Goal: Check status: Check status

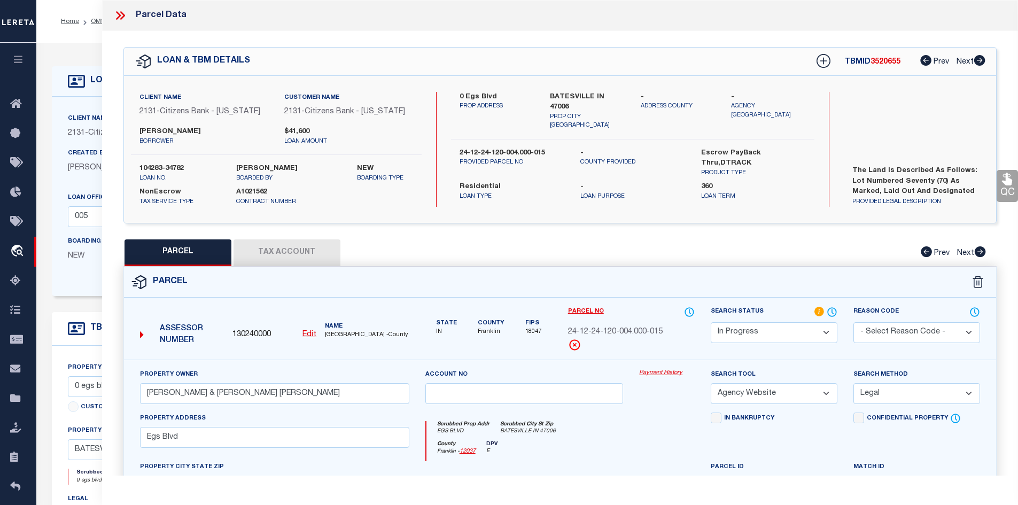
select select "IP"
select select "AGW"
select select "LEG"
select select "72256"
select select "4673"
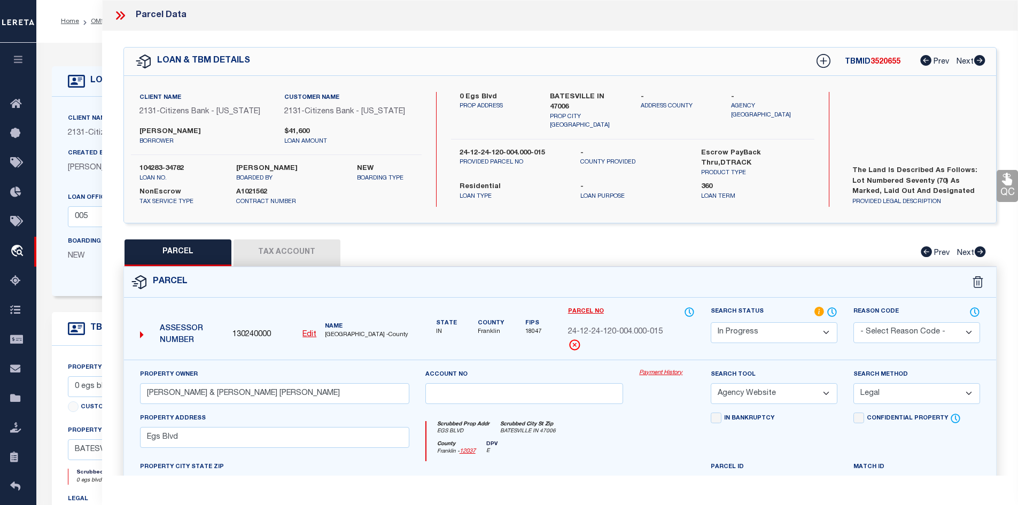
select select "10"
select select "NonEscrow"
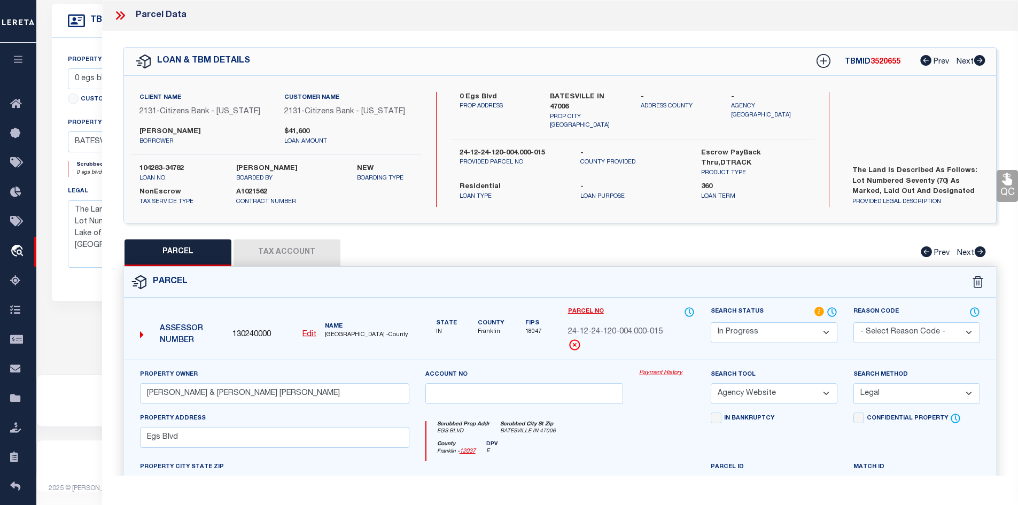
scroll to position [41, 0]
click at [119, 15] on icon at bounding box center [118, 15] width 5 height 9
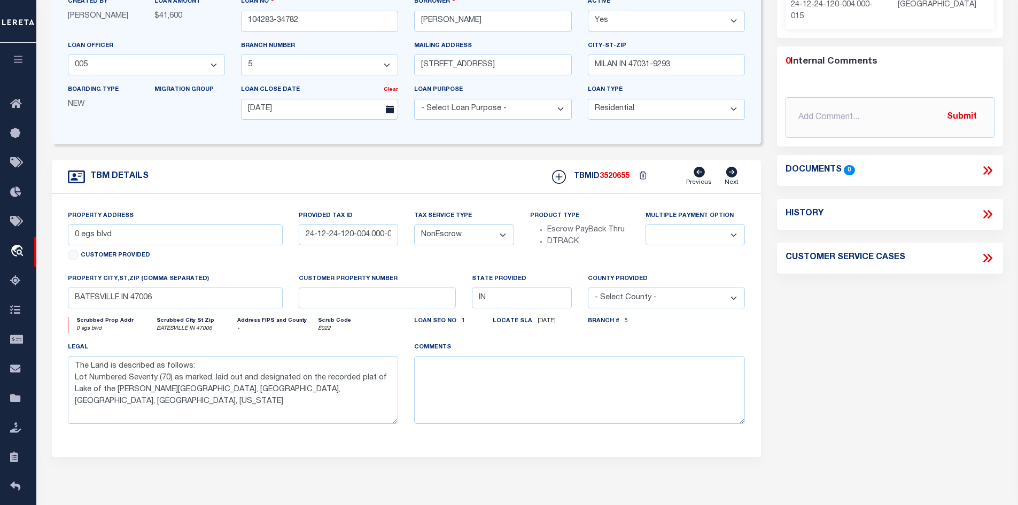
scroll to position [0, 0]
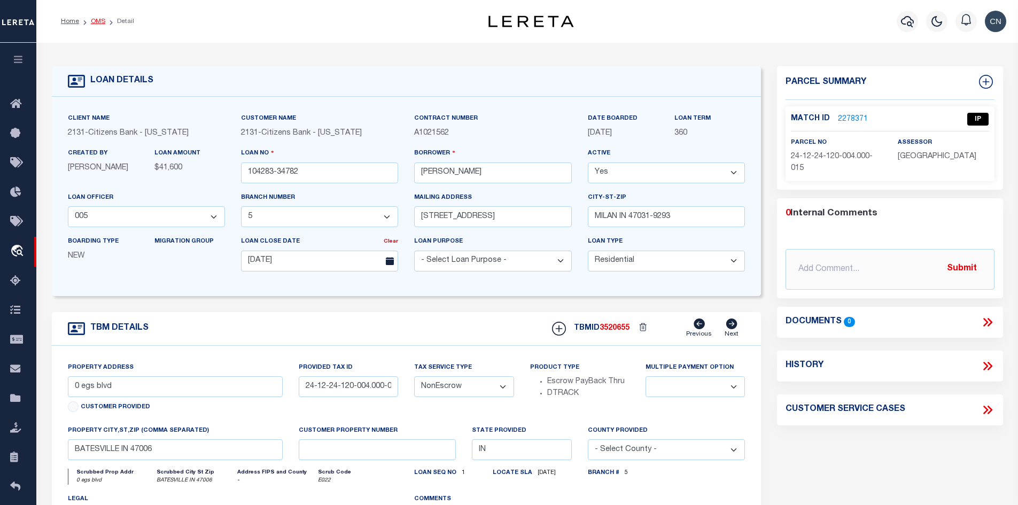
click at [98, 22] on link "OMS" at bounding box center [98, 21] width 14 height 6
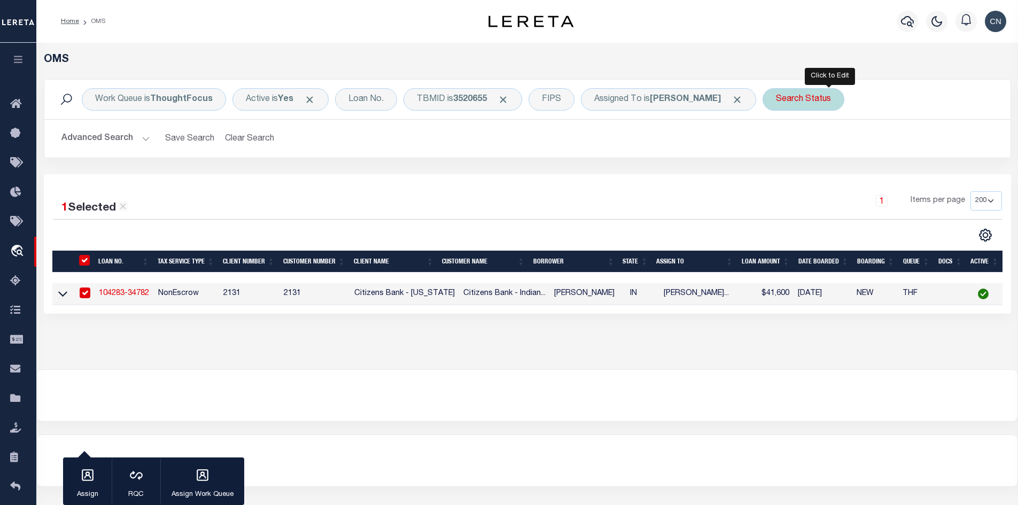
click at [820, 98] on div "Search Status" at bounding box center [804, 99] width 82 height 22
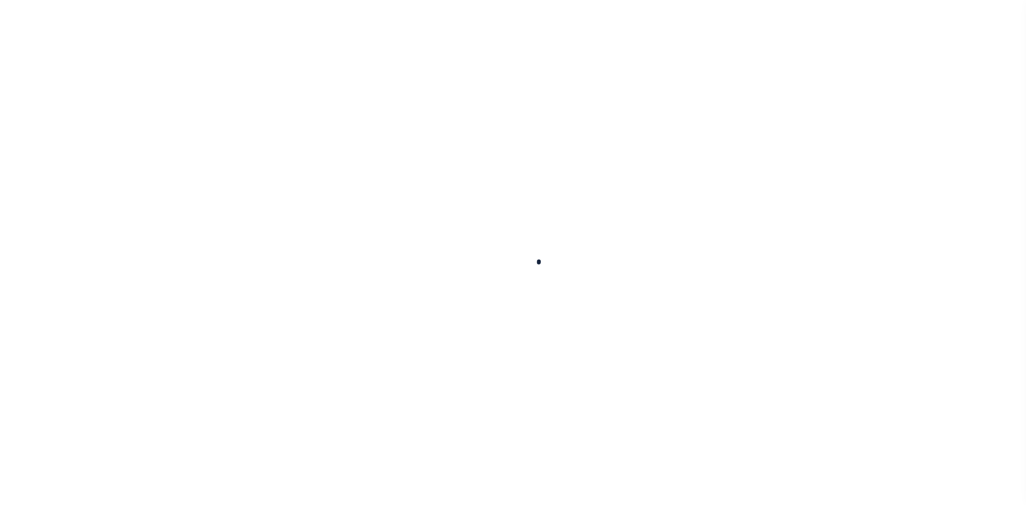
click at [865, 156] on div at bounding box center [513, 252] width 1026 height 505
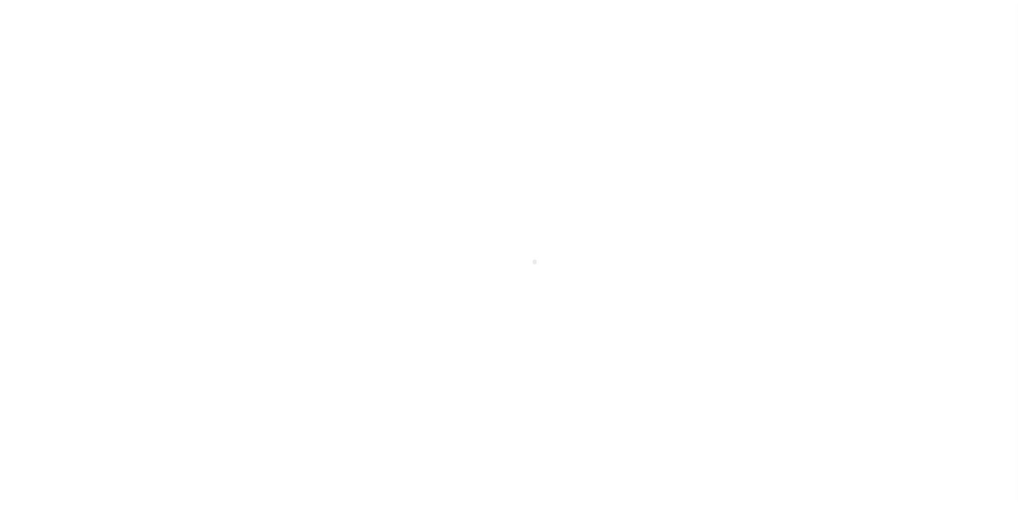
scroll to position [15, 0]
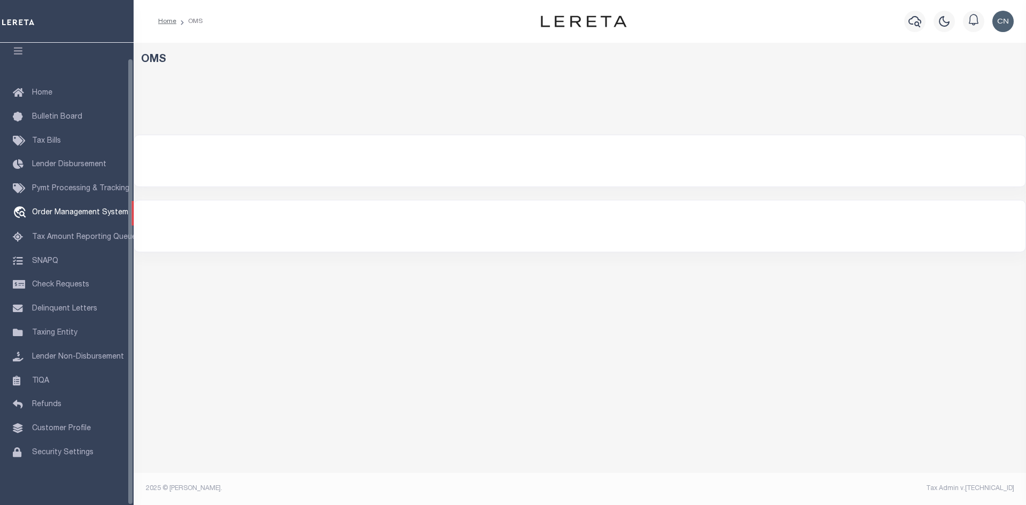
select select "200"
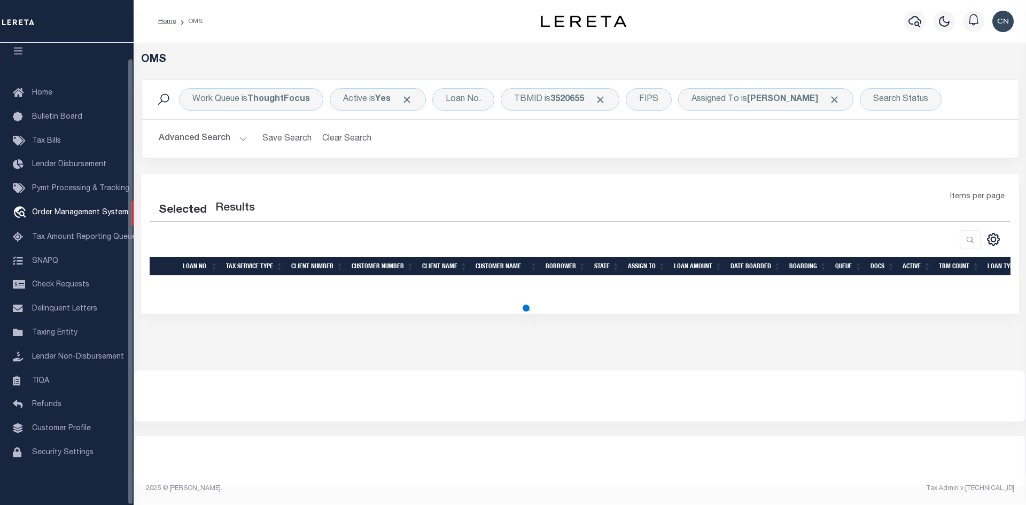
select select "200"
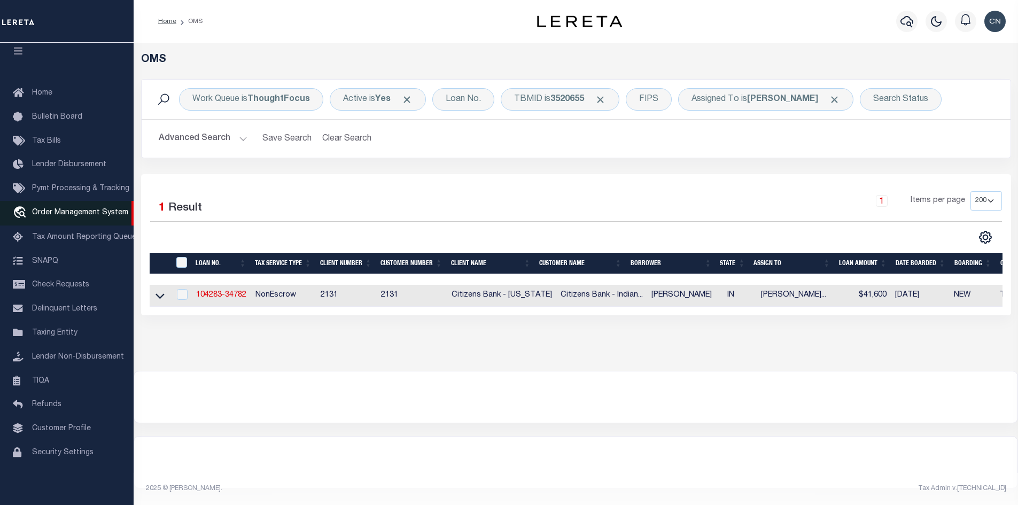
click at [55, 209] on span "Order Management System" at bounding box center [80, 212] width 96 height 7
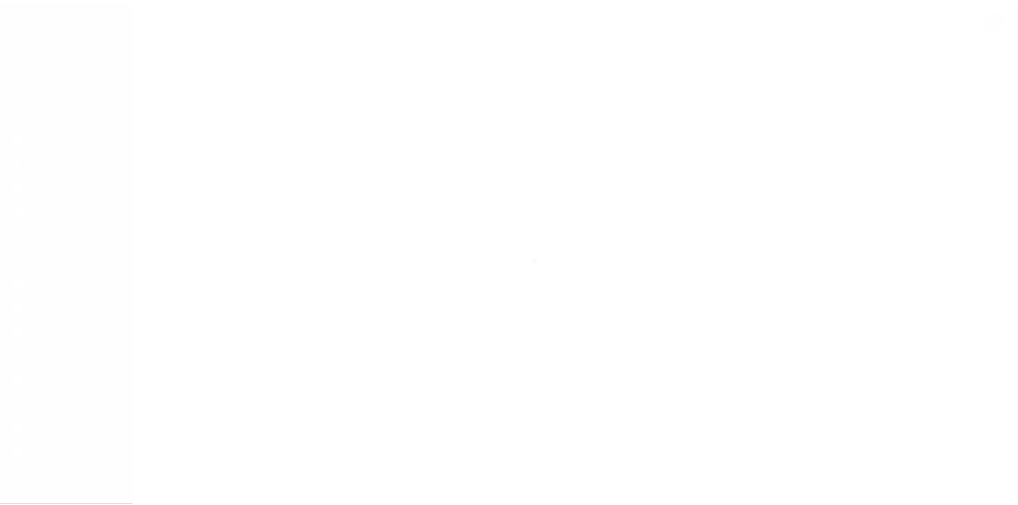
scroll to position [15, 0]
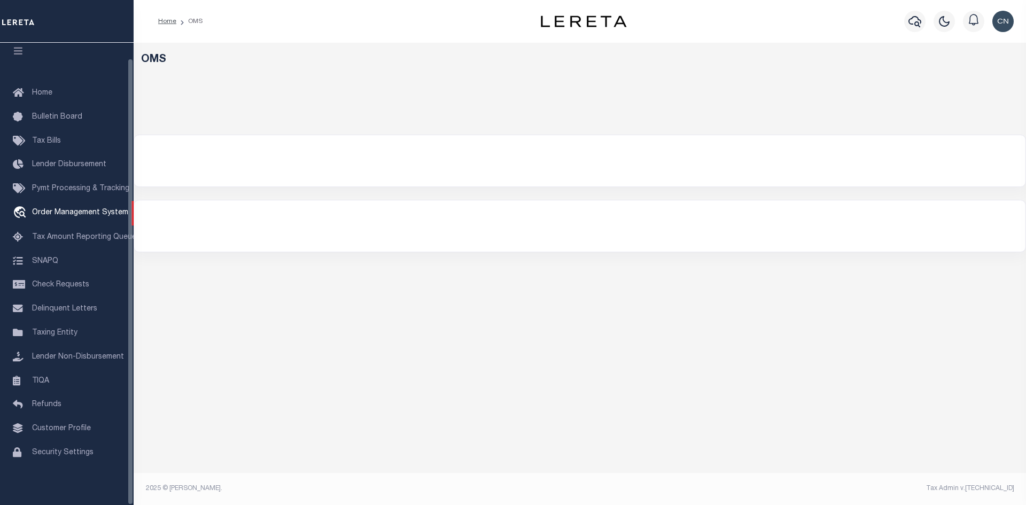
select select "200"
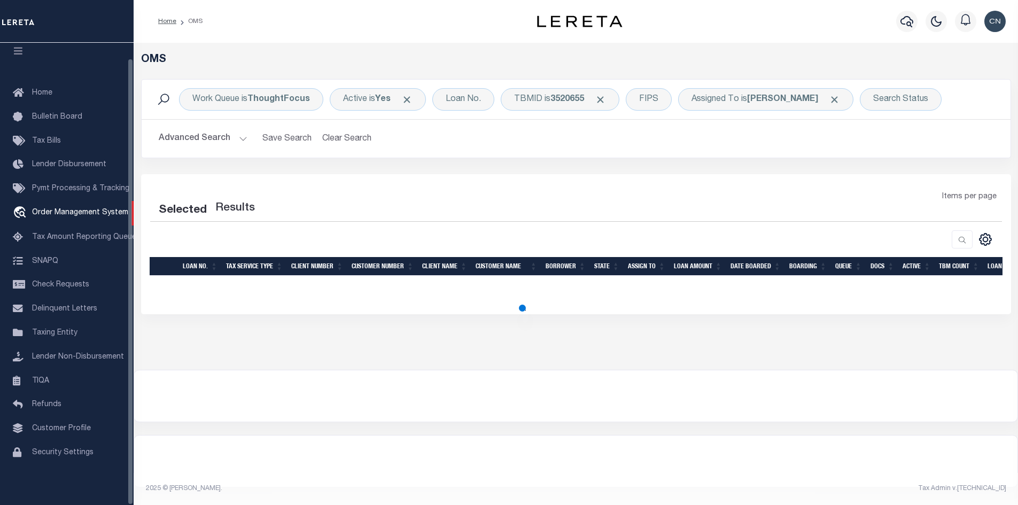
select select "200"
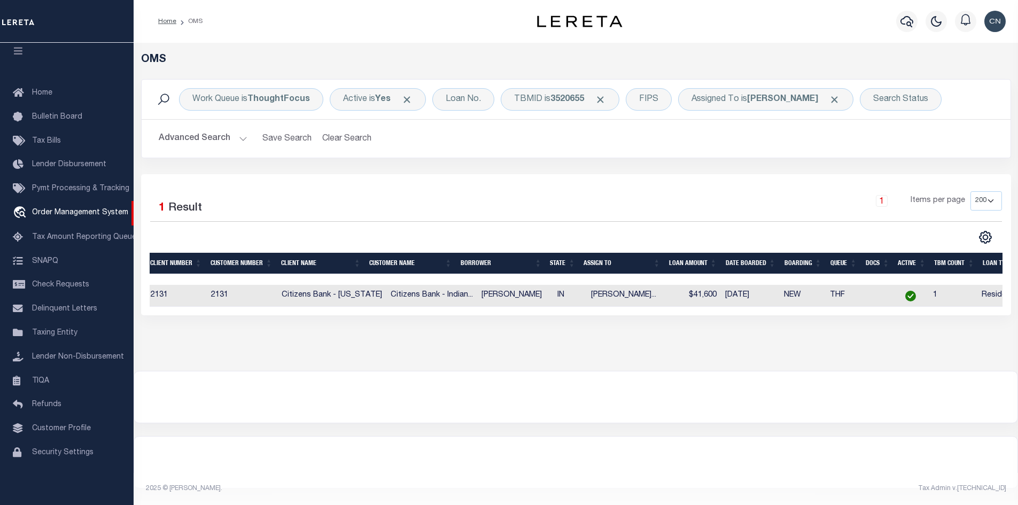
scroll to position [0, 0]
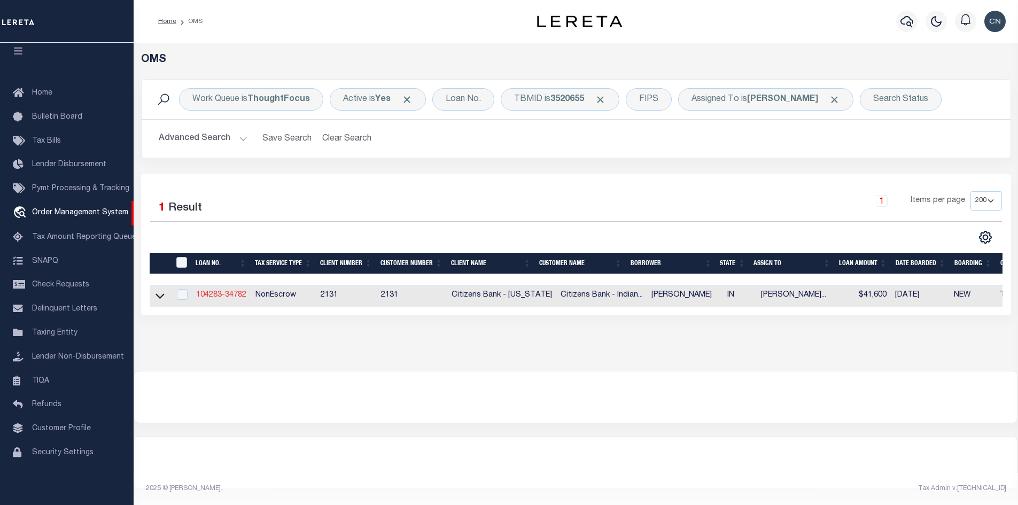
click at [230, 297] on link "104283-34782" at bounding box center [221, 294] width 50 height 7
type input "104283-34782"
type input "[PERSON_NAME]"
select select
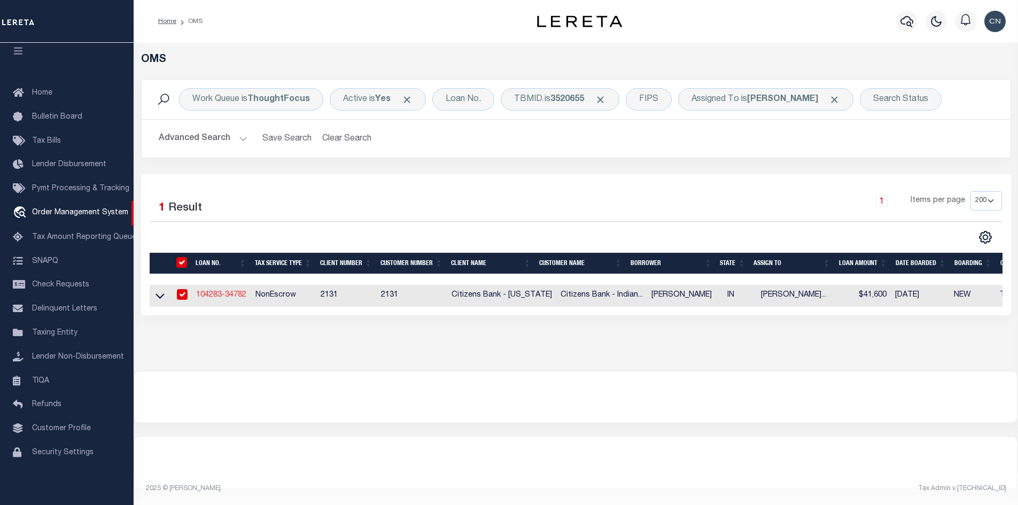
type input "8616 E COUNTY ROAD 650 N"
type input "MILAN IN 47031-9293"
type input "10/01/2025"
select select "10"
select select "NonEscrow"
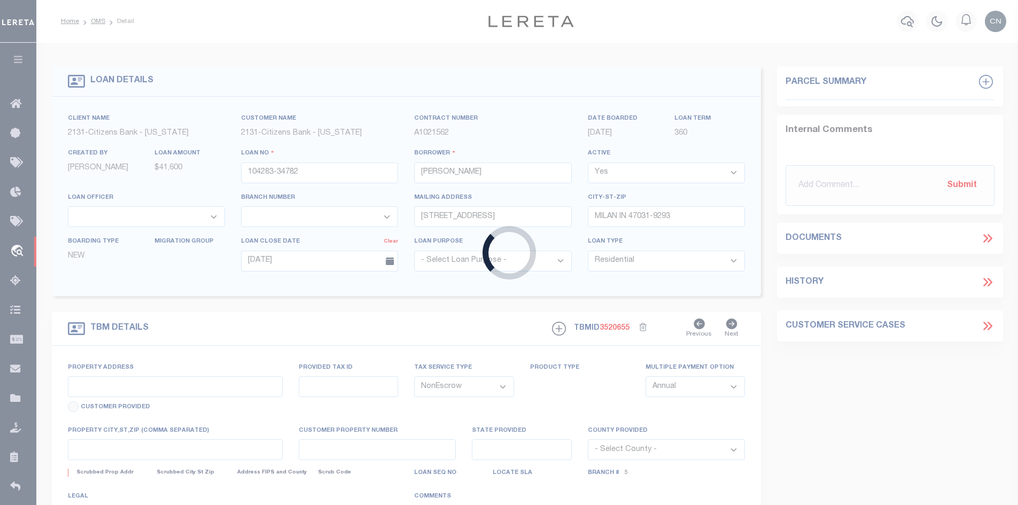
type input "0 egs blvd"
type input "24-12-24-120-004.000-015"
select select
type input "BATESVILLE IN 47006"
type input "IN"
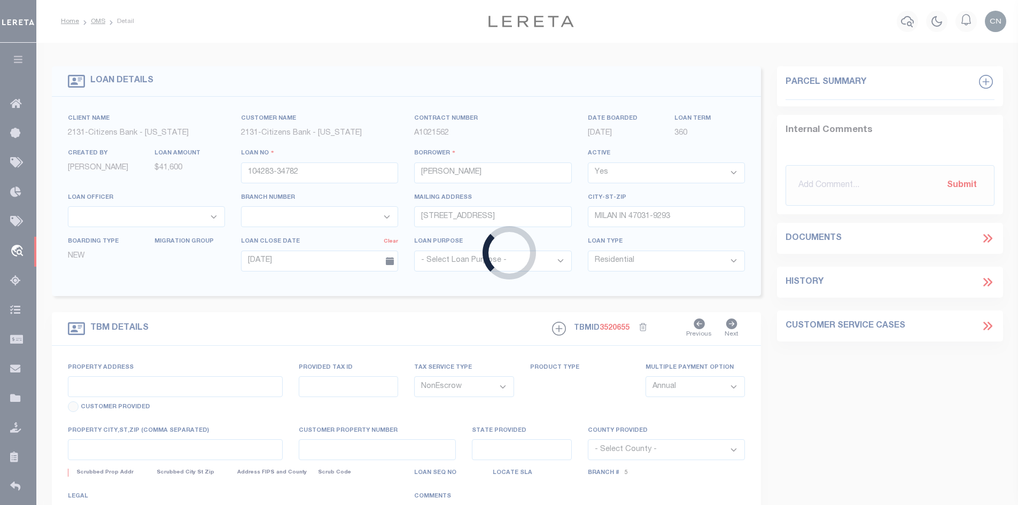
type textarea "The Land is described as follows: Lot Numbered Seventy (70) as marked, laid out…"
select select "72256"
select select "4673"
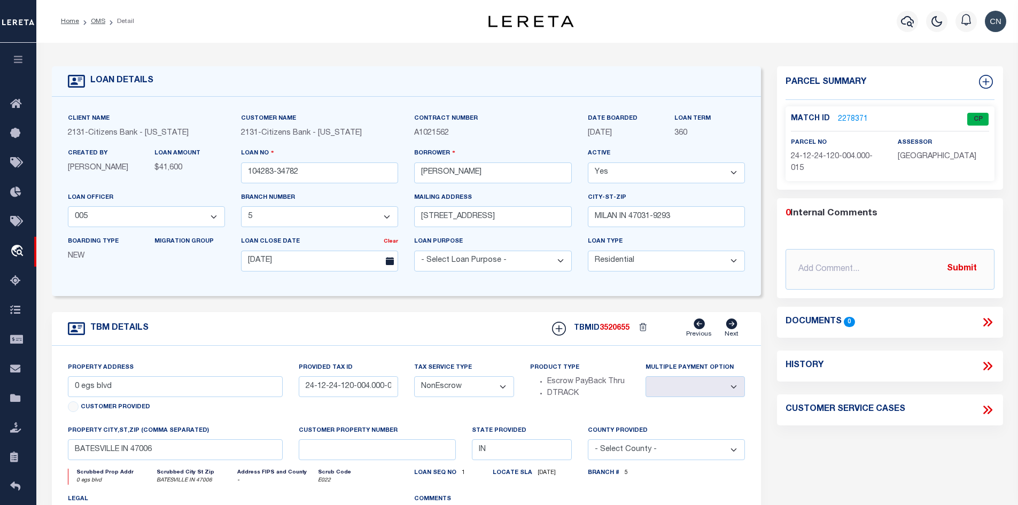
click at [856, 118] on link "2278371" at bounding box center [853, 119] width 30 height 11
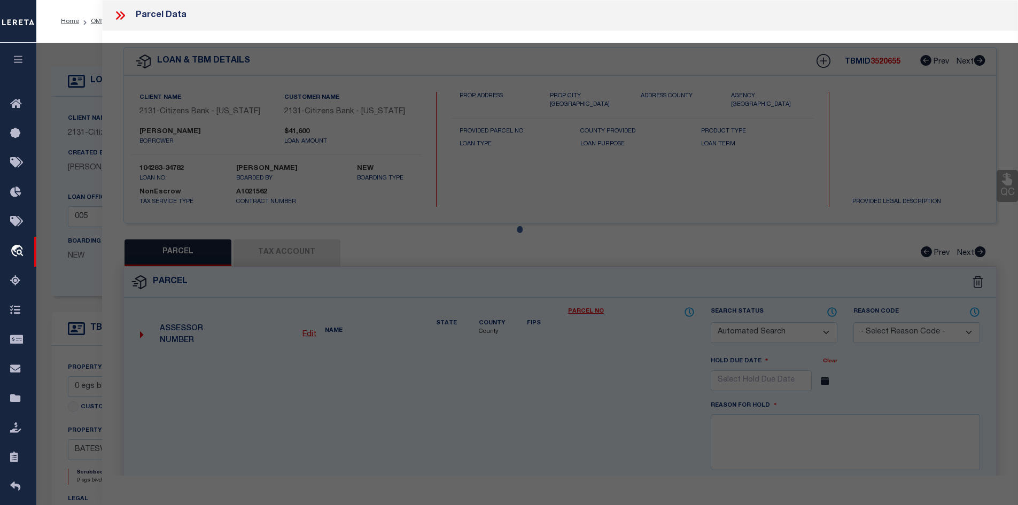
checkbox input "false"
select select "CP"
type input "Schmitt, Zachary William & Madeline Jane"
select select "AGW"
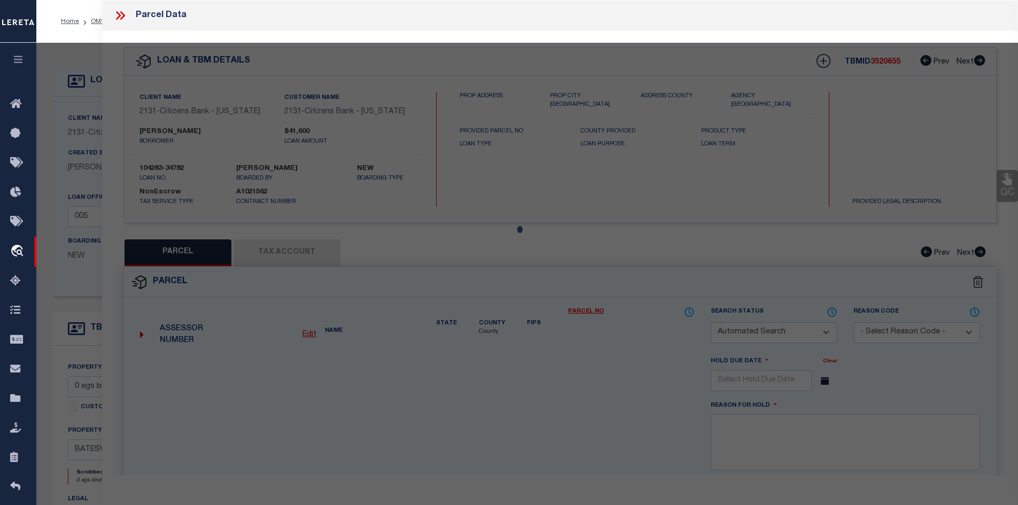
select select "LEG"
type input "Egs Blvd"
type input "Batesville,IN 47006"
type textarea "PT SE NW 24-10-11 LOT 70 LAKE OF THE WOODS PH 7 1.174A"
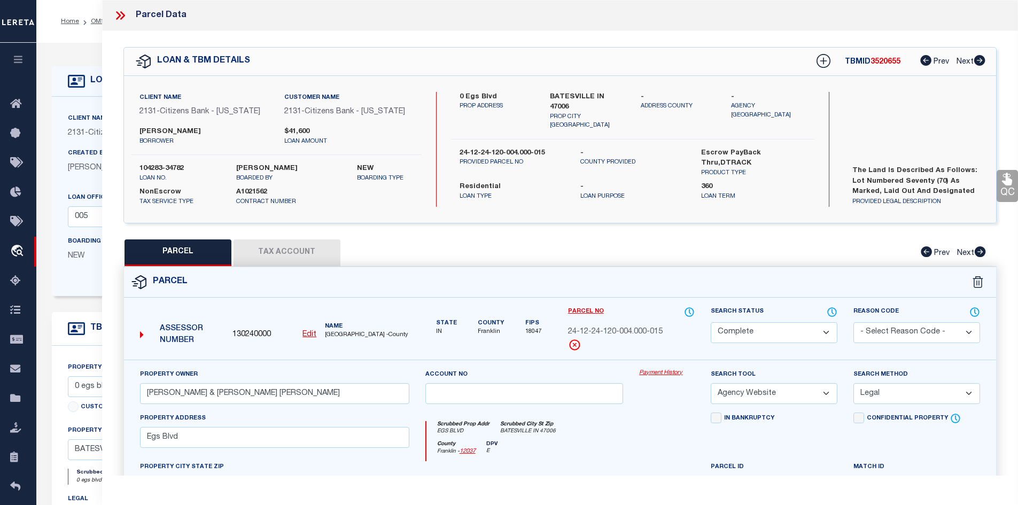
click at [122, 15] on icon at bounding box center [120, 16] width 14 height 14
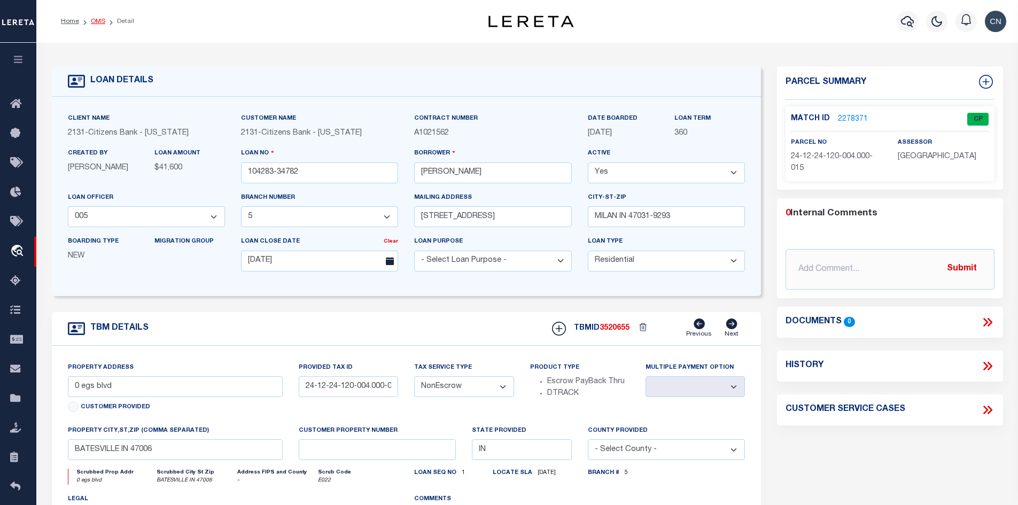
click at [98, 21] on link "OMS" at bounding box center [98, 21] width 14 height 6
